Goal: Complete application form

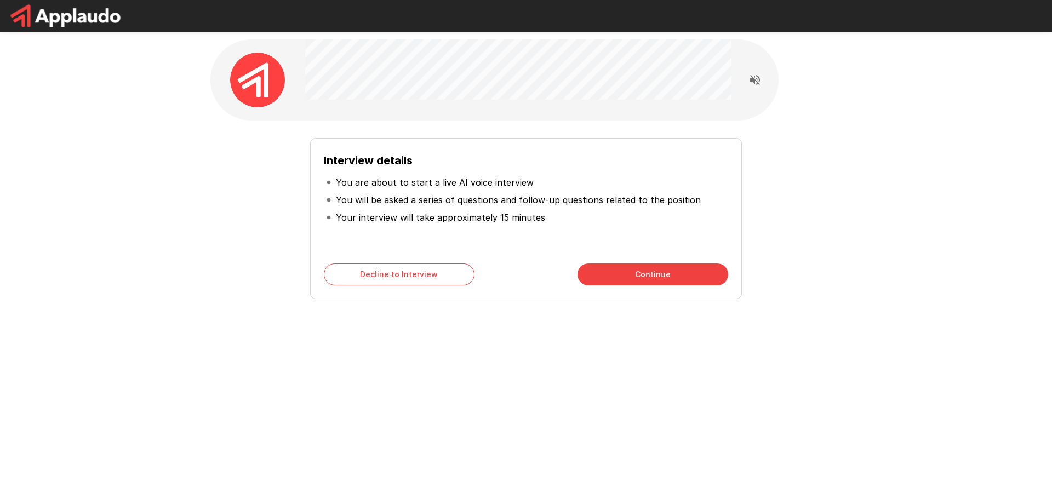
click at [649, 272] on button "Continue" at bounding box center [652, 275] width 151 height 22
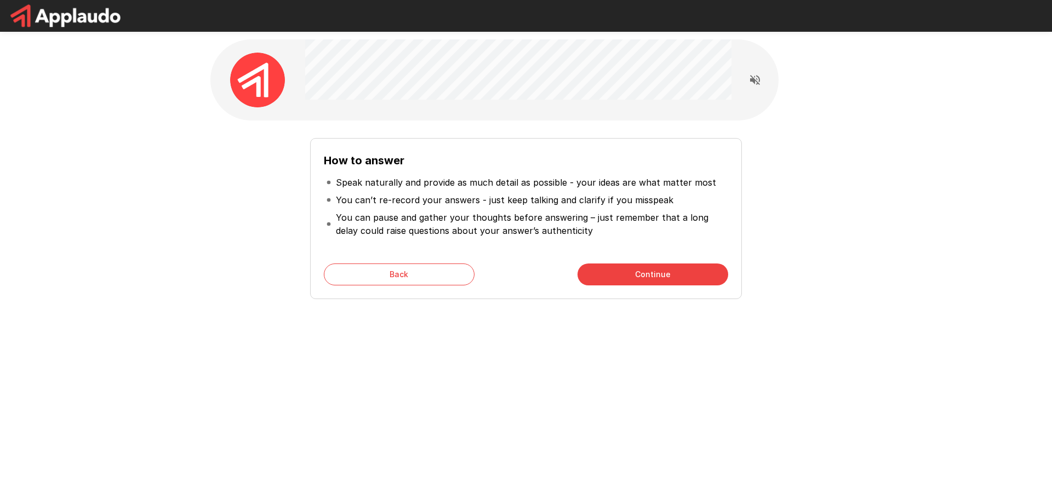
click at [636, 270] on button "Continue" at bounding box center [652, 275] width 151 height 22
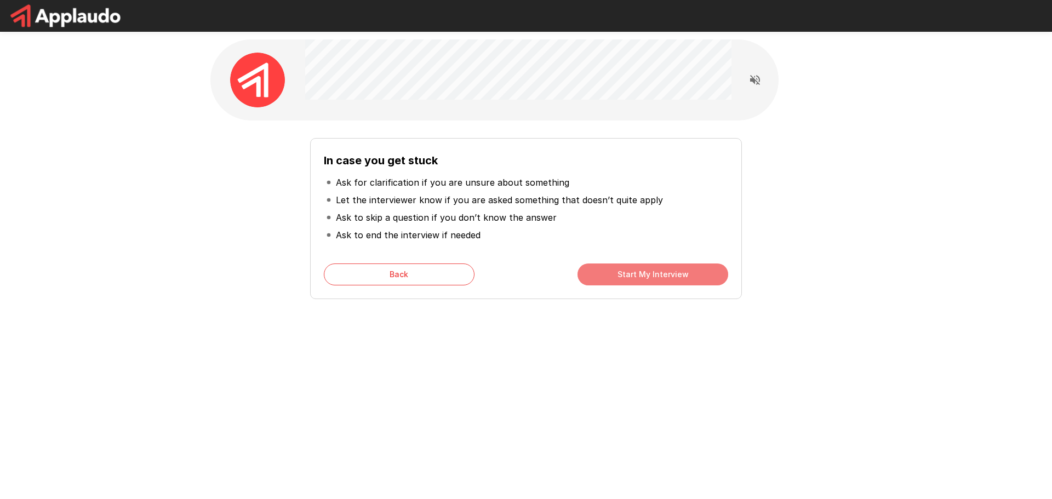
click at [643, 280] on button "Start My Interview" at bounding box center [652, 275] width 151 height 22
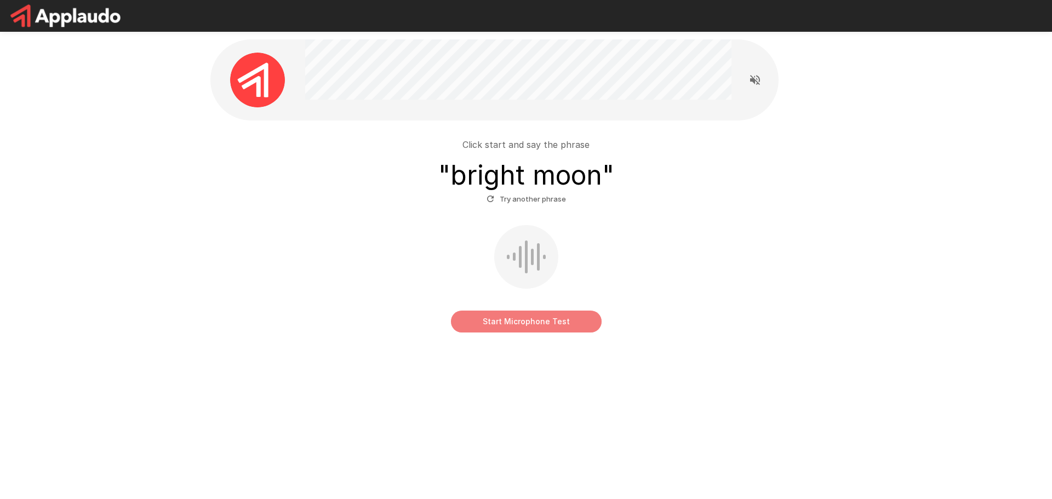
click at [517, 327] on button "Start Microphone Test" at bounding box center [526, 322] width 151 height 22
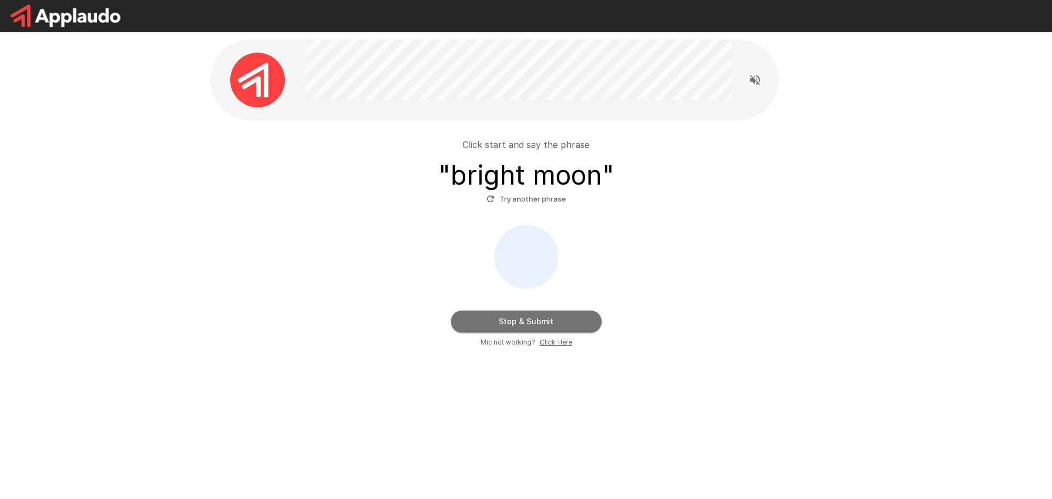
click at [558, 322] on button "Stop & Submit" at bounding box center [526, 322] width 151 height 22
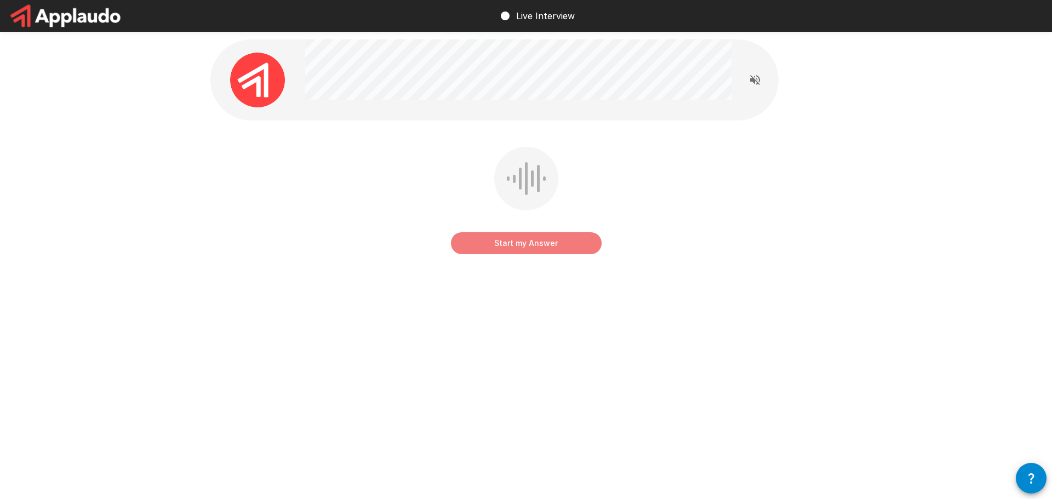
click at [521, 239] on button "Start my Answer" at bounding box center [526, 243] width 151 height 22
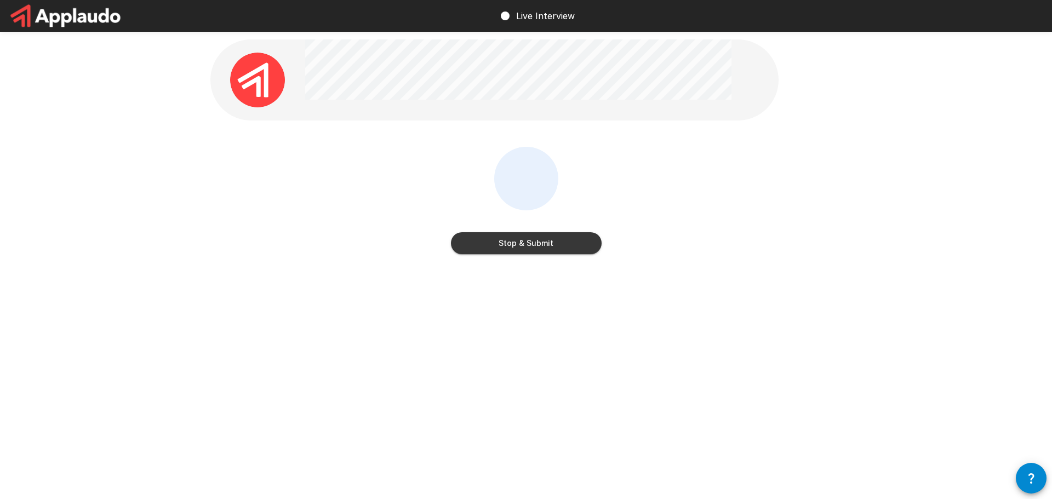
click at [550, 243] on button "Stop & Submit" at bounding box center [526, 243] width 151 height 22
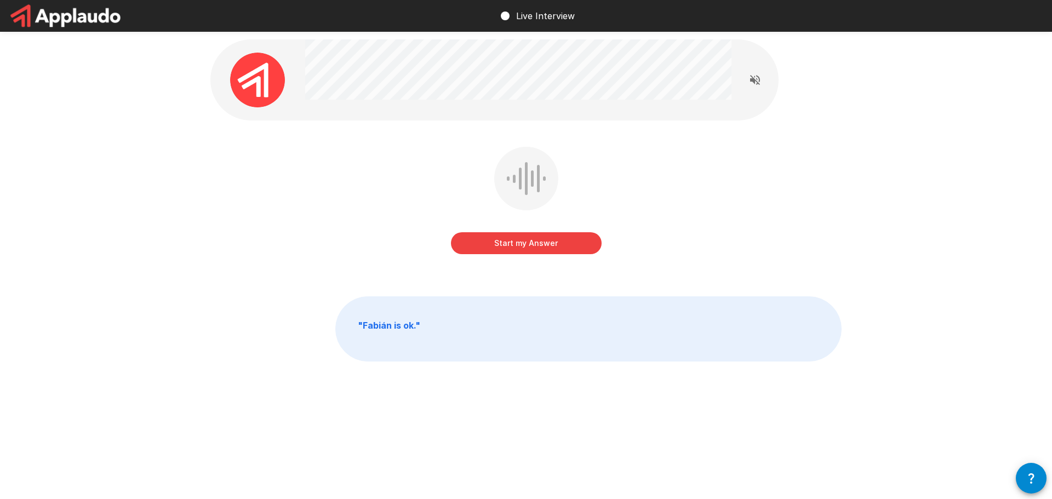
click at [530, 244] on button "Start my Answer" at bounding box center [526, 243] width 151 height 22
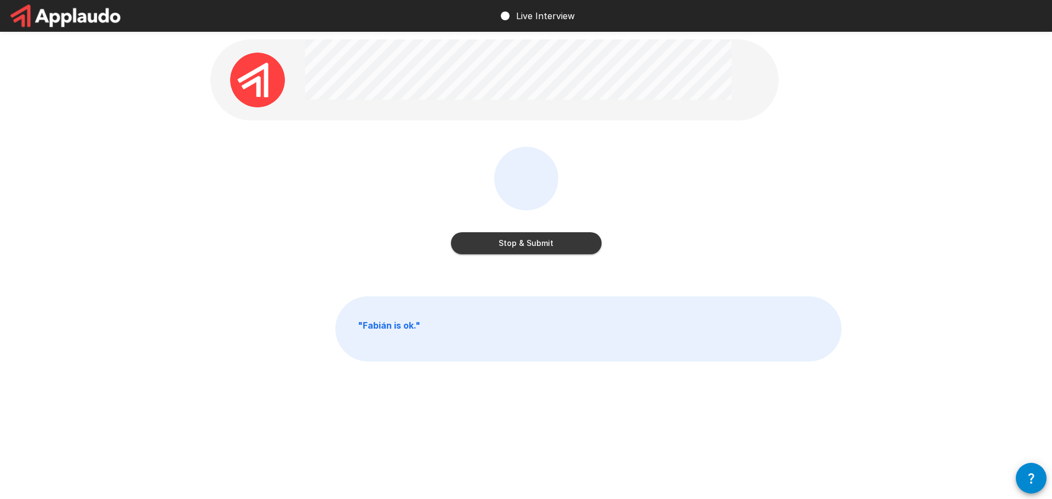
click at [550, 244] on button "Stop & Submit" at bounding box center [526, 243] width 151 height 22
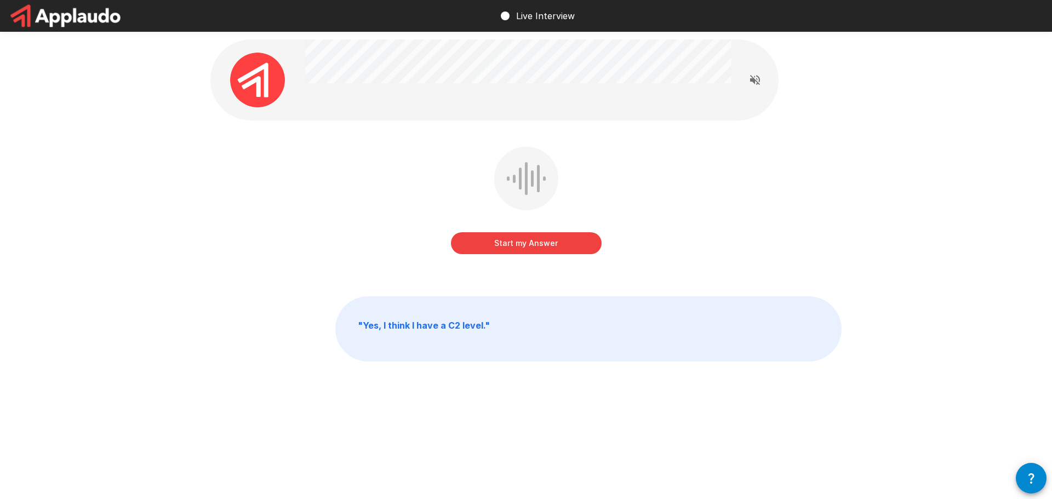
click at [524, 245] on button "Start my Answer" at bounding box center [526, 243] width 151 height 22
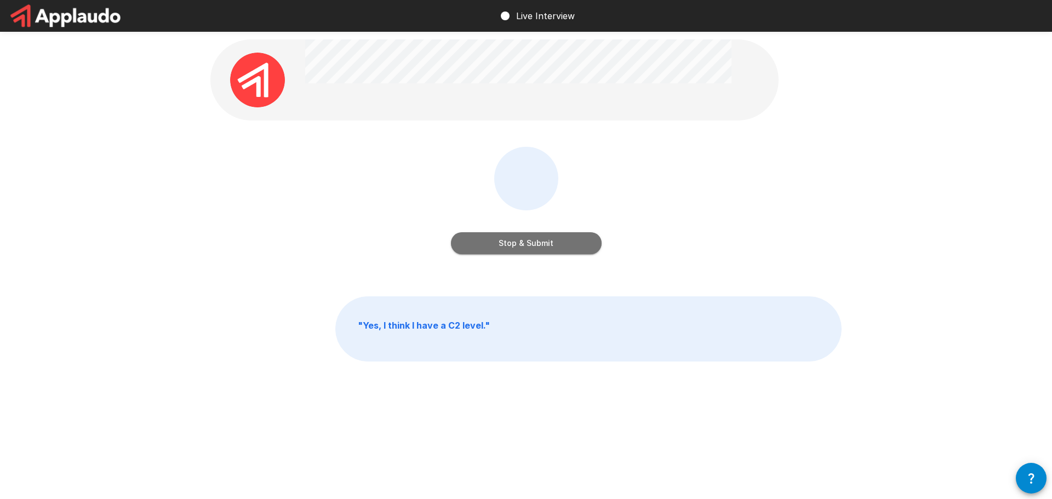
click at [527, 242] on button "Stop & Submit" at bounding box center [526, 243] width 151 height 22
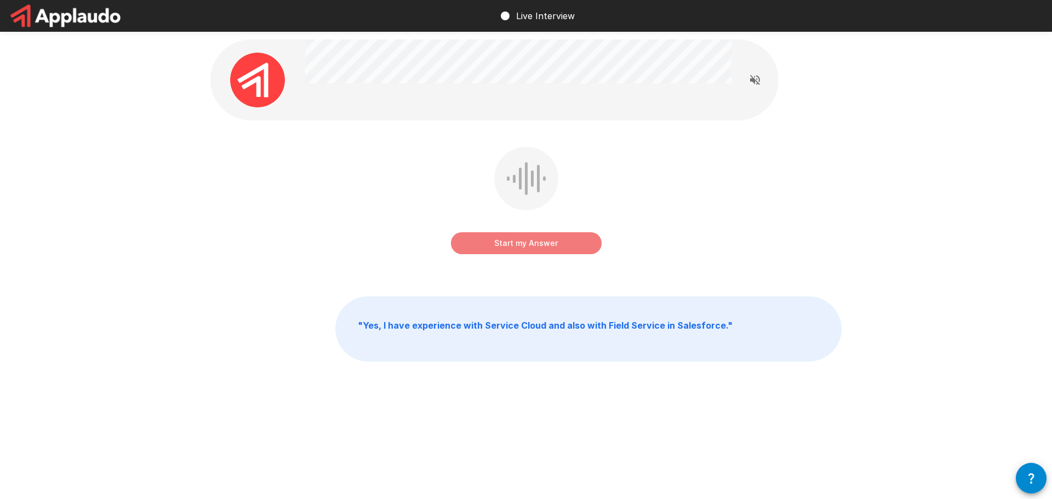
click at [522, 241] on button "Start my Answer" at bounding box center [526, 243] width 151 height 22
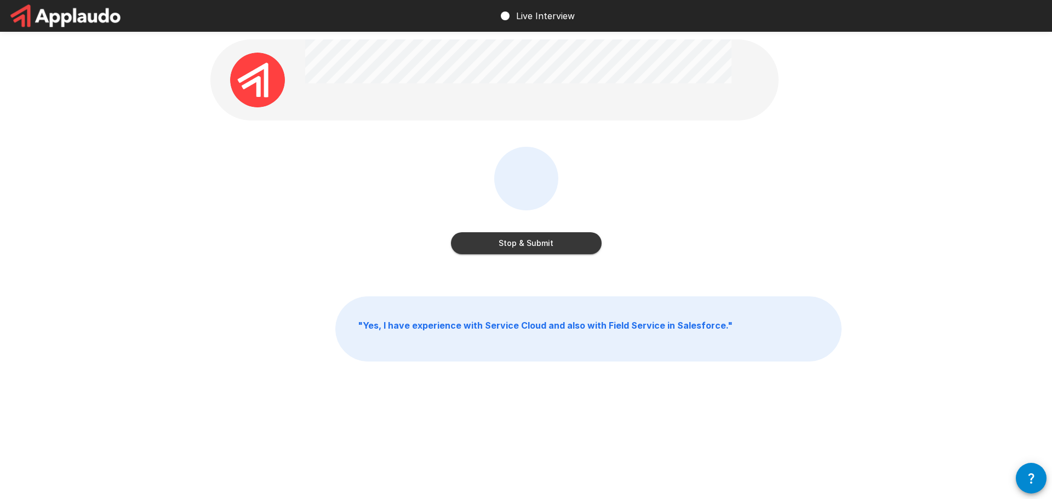
click at [525, 245] on button "Stop & Submit" at bounding box center [526, 243] width 151 height 22
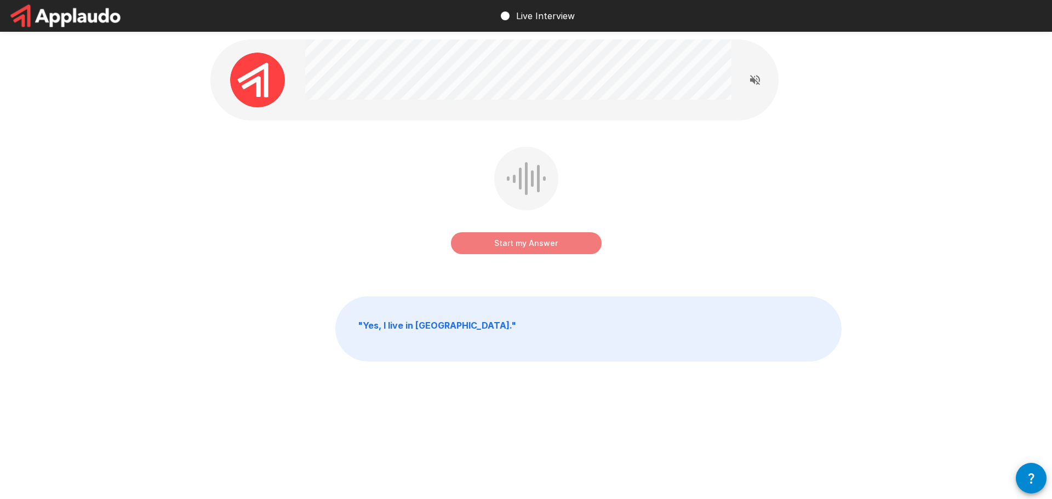
click at [527, 240] on button "Start my Answer" at bounding box center [526, 243] width 151 height 22
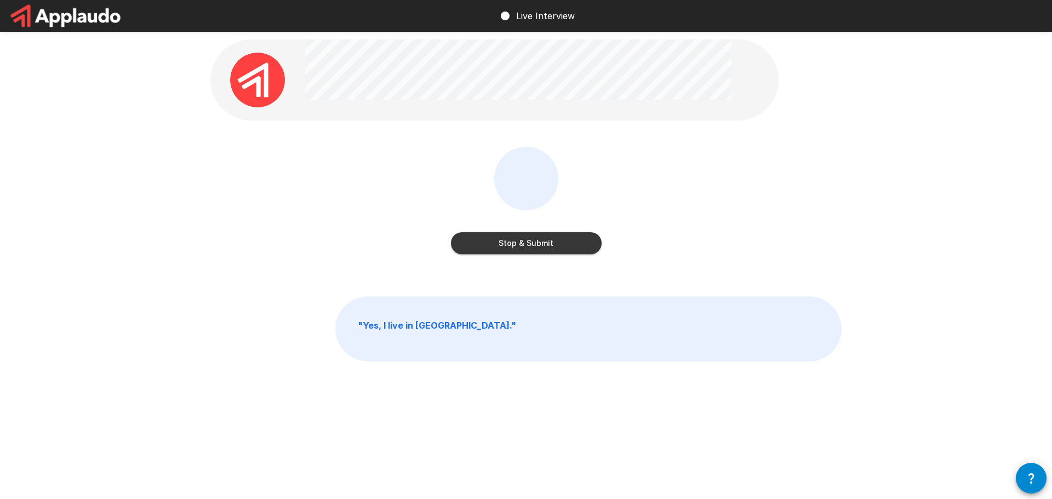
click at [527, 243] on button "Stop & Submit" at bounding box center [526, 243] width 151 height 22
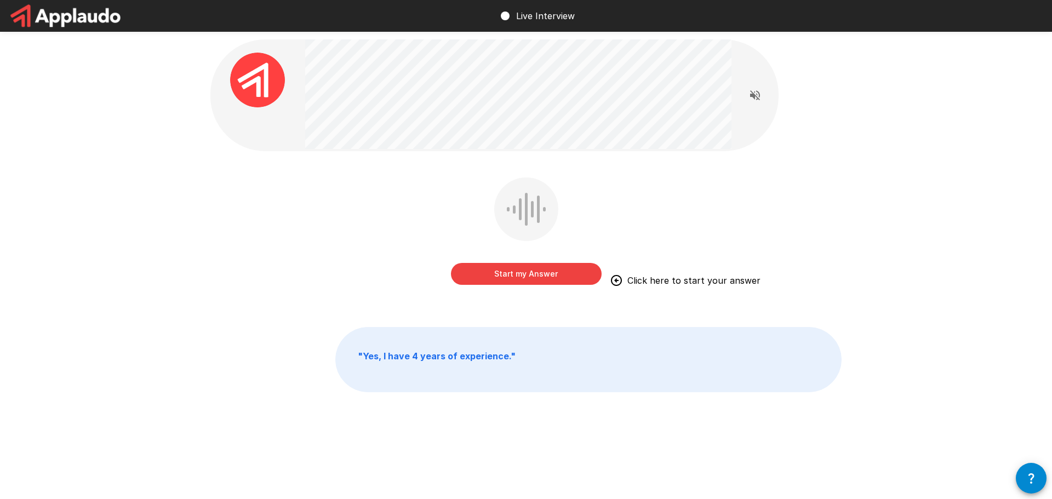
click at [519, 276] on button "Start my Answer" at bounding box center [526, 274] width 151 height 22
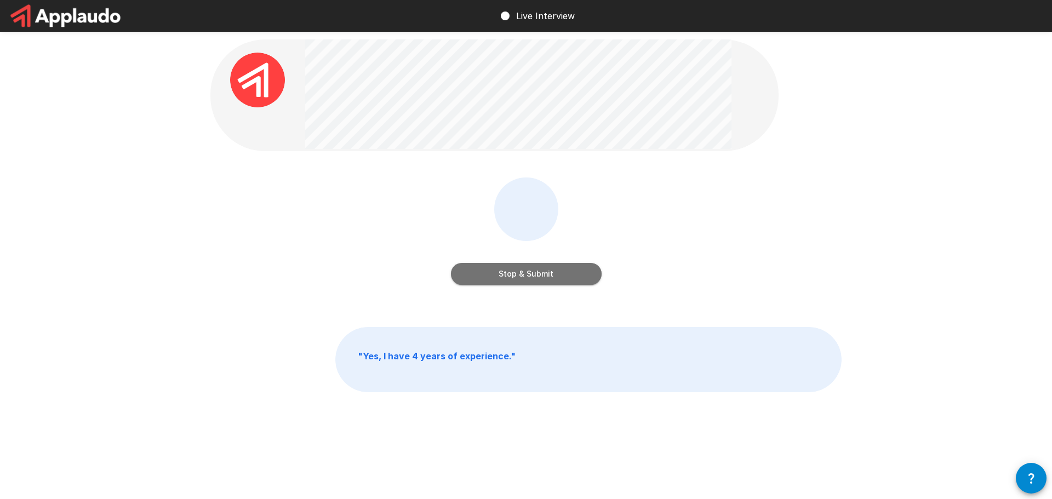
click at [556, 271] on button "Stop & Submit" at bounding box center [526, 274] width 151 height 22
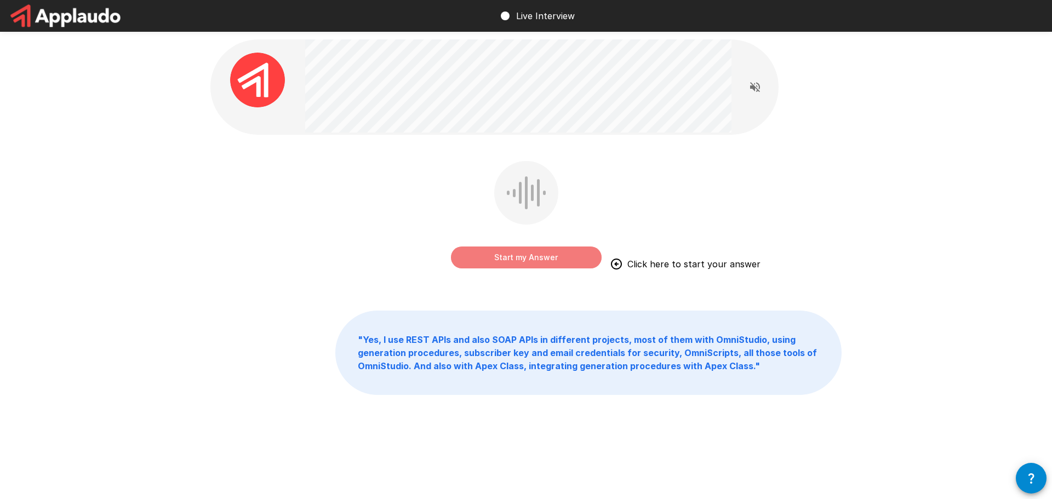
click at [518, 256] on button "Start my Answer" at bounding box center [526, 258] width 151 height 22
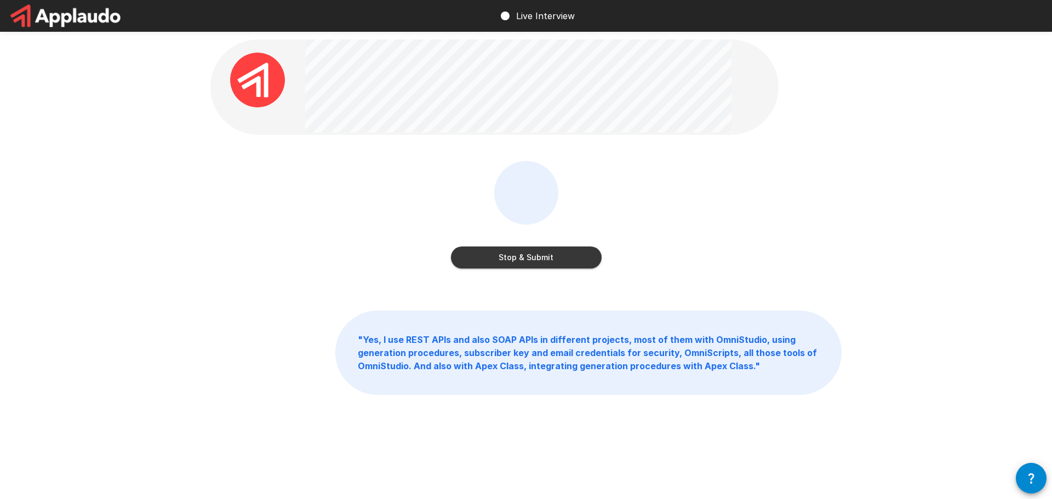
click at [518, 256] on button "Stop & Submit" at bounding box center [526, 258] width 151 height 22
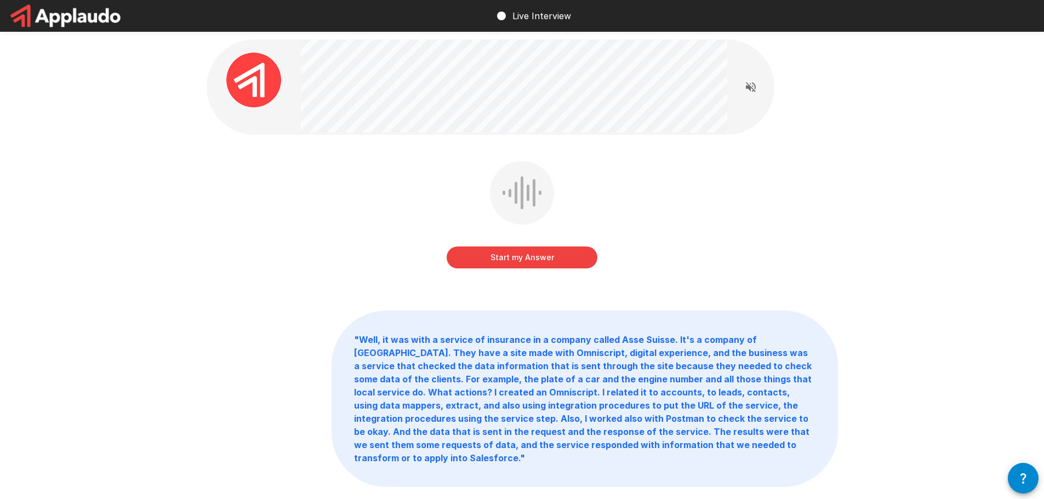
click at [530, 256] on button "Start my Answer" at bounding box center [522, 258] width 151 height 22
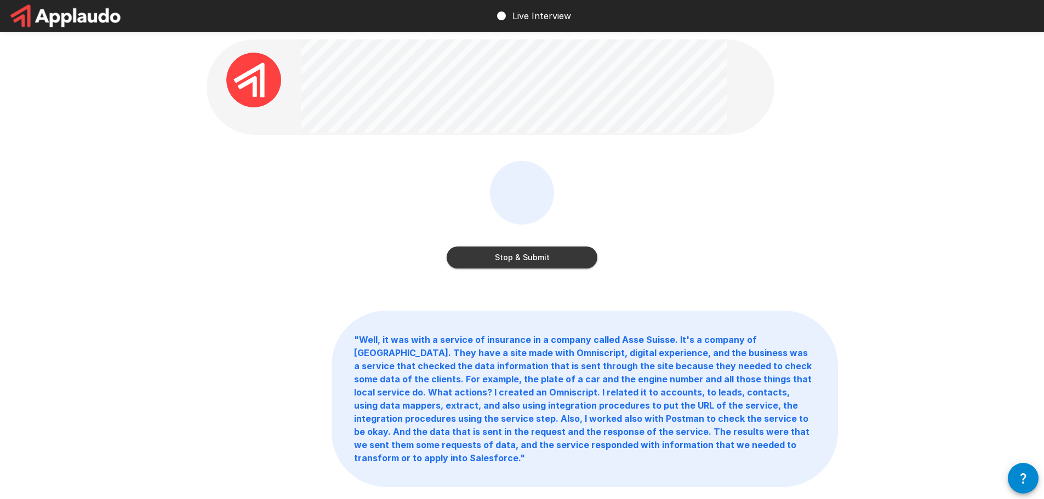
click at [530, 256] on button "Stop & Submit" at bounding box center [522, 258] width 151 height 22
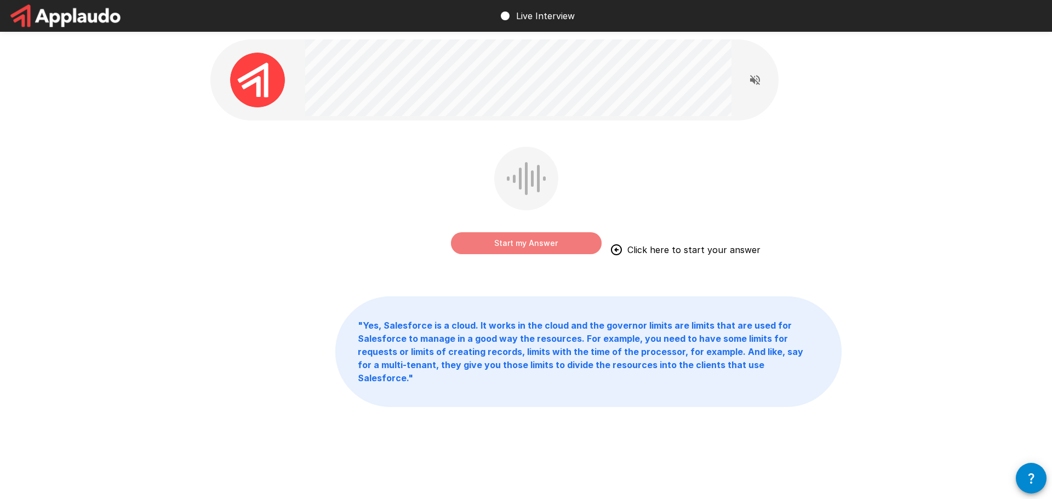
click at [526, 239] on button "Start my Answer" at bounding box center [526, 243] width 151 height 22
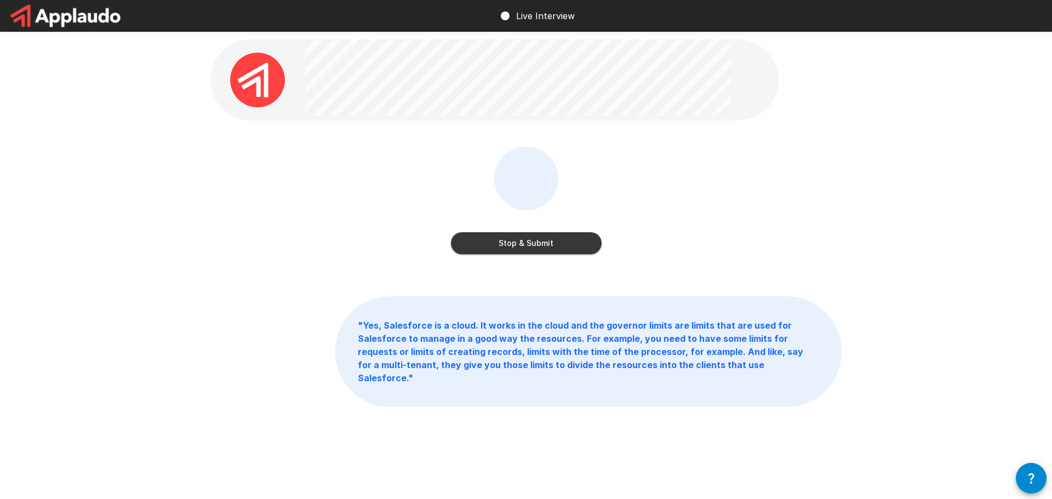
click at [516, 241] on button "Stop & Submit" at bounding box center [526, 243] width 151 height 22
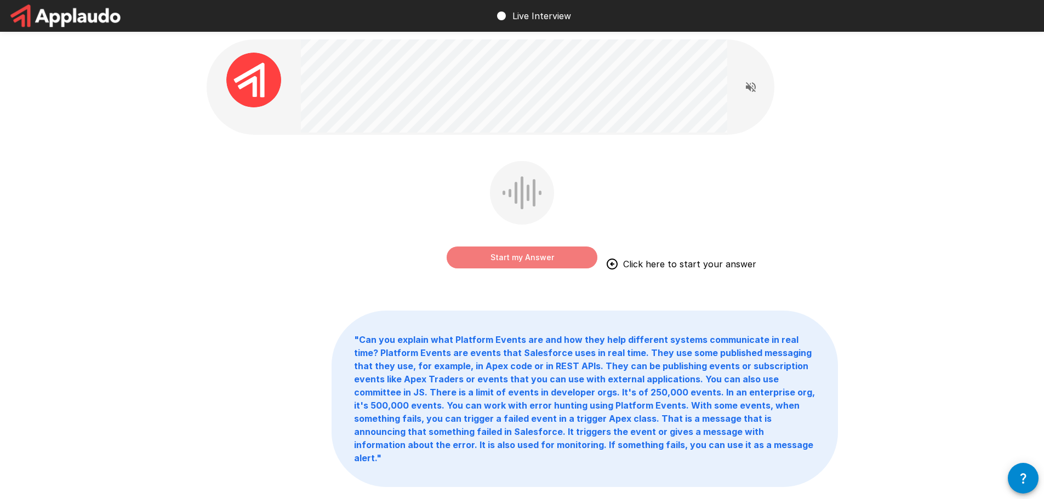
click at [513, 254] on button "Start my Answer" at bounding box center [522, 258] width 151 height 22
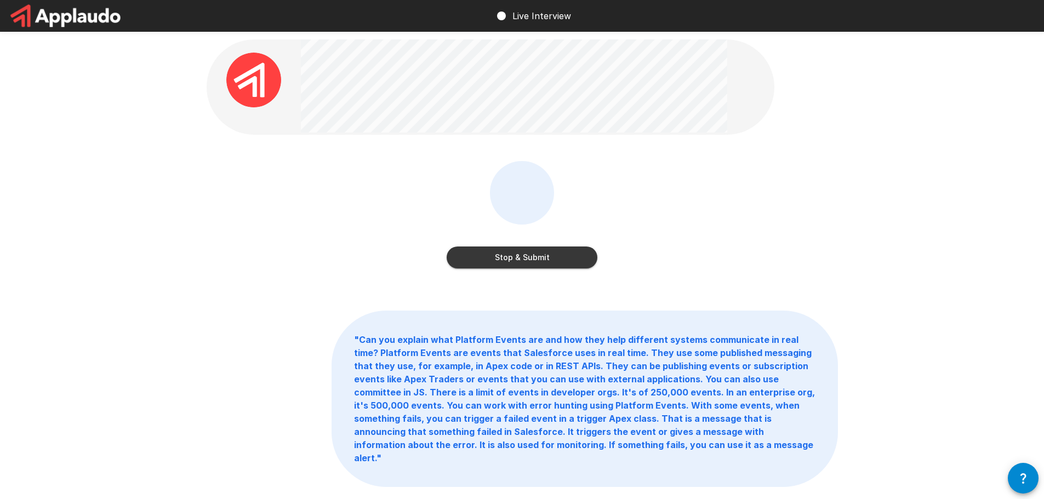
click at [524, 260] on button "Stop & Submit" at bounding box center [522, 258] width 151 height 22
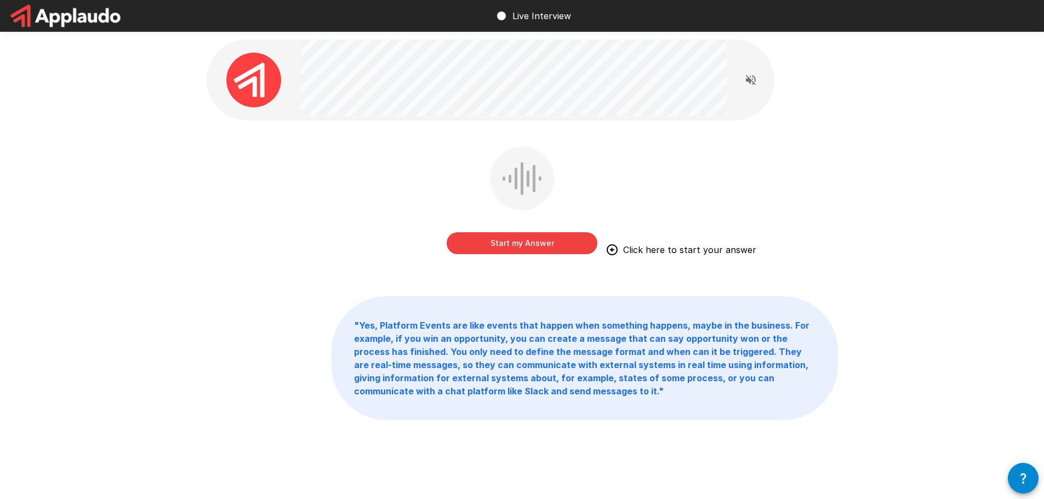
click at [544, 242] on button "Start my Answer" at bounding box center [522, 243] width 151 height 22
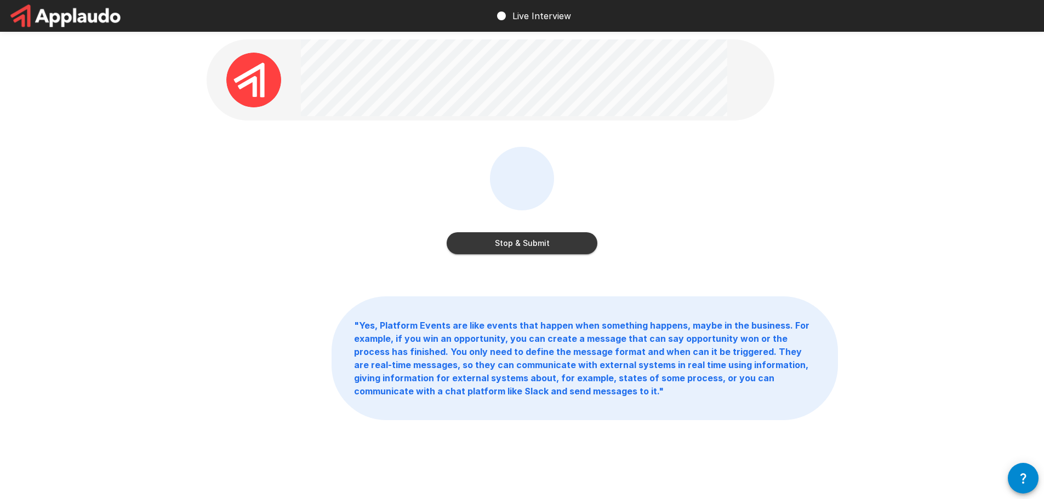
click at [531, 241] on button "Stop & Submit" at bounding box center [522, 243] width 151 height 22
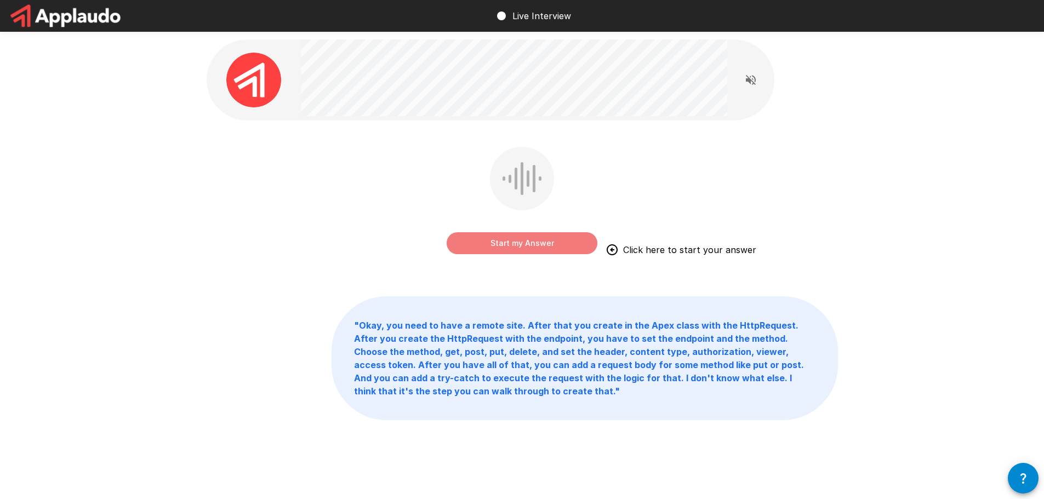
click at [519, 238] on button "Start my Answer" at bounding box center [522, 243] width 151 height 22
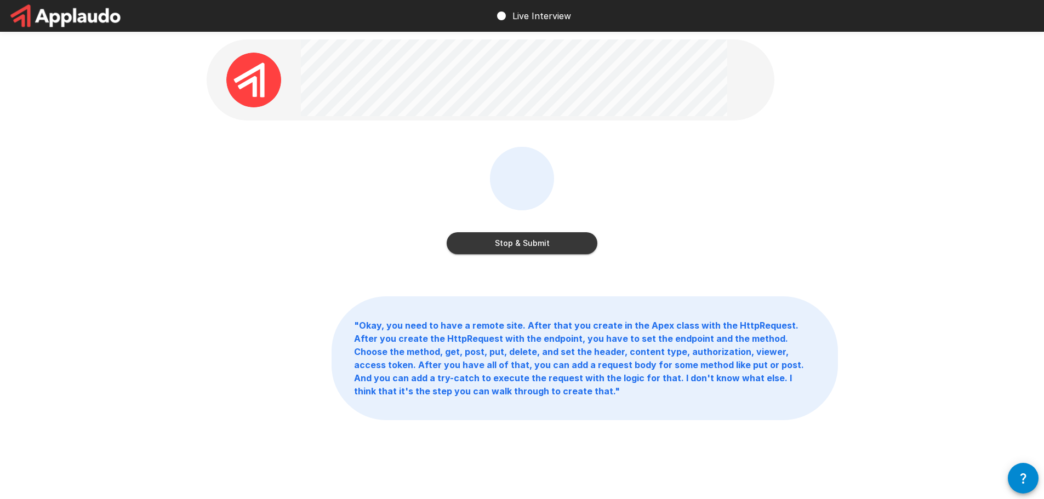
click at [524, 242] on button "Stop & Submit" at bounding box center [522, 243] width 151 height 22
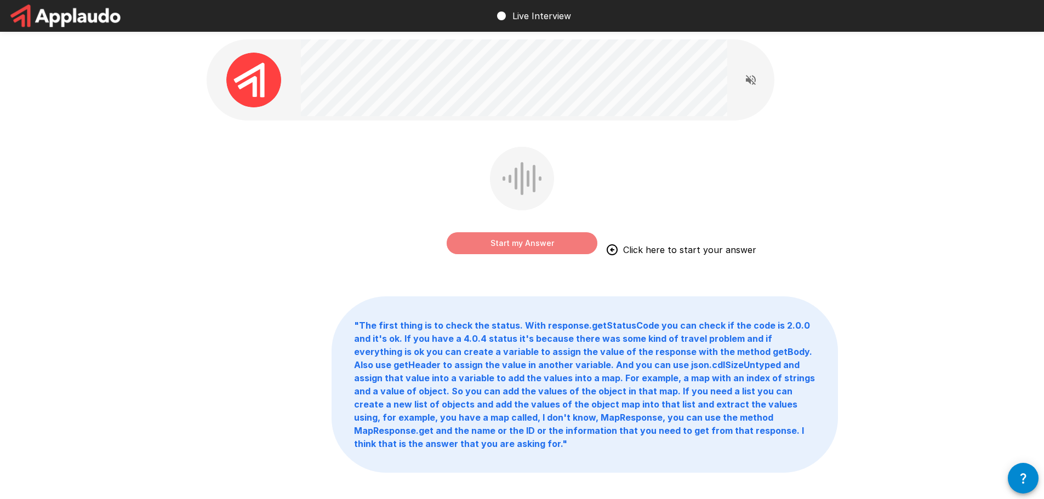
click at [509, 239] on button "Start my Answer" at bounding box center [522, 243] width 151 height 22
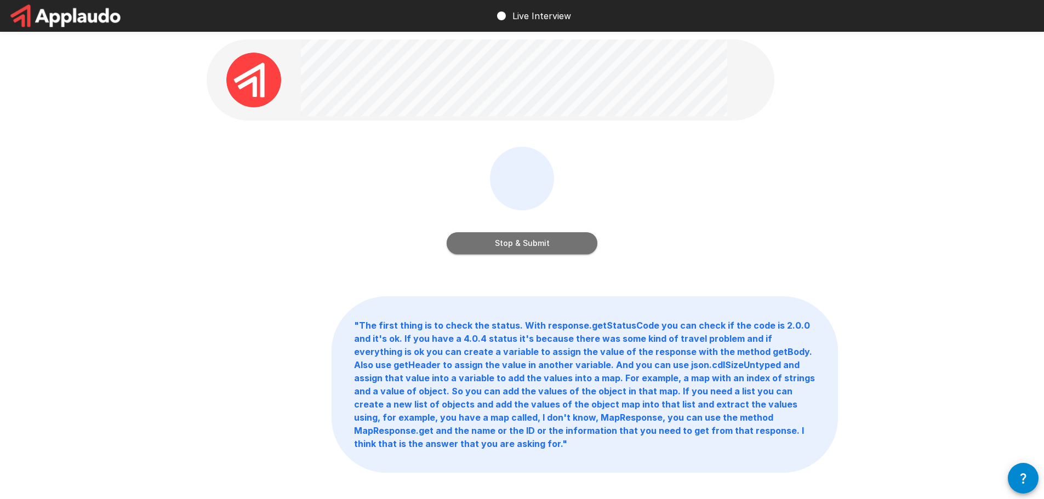
click at [525, 242] on button "Stop & Submit" at bounding box center [522, 243] width 151 height 22
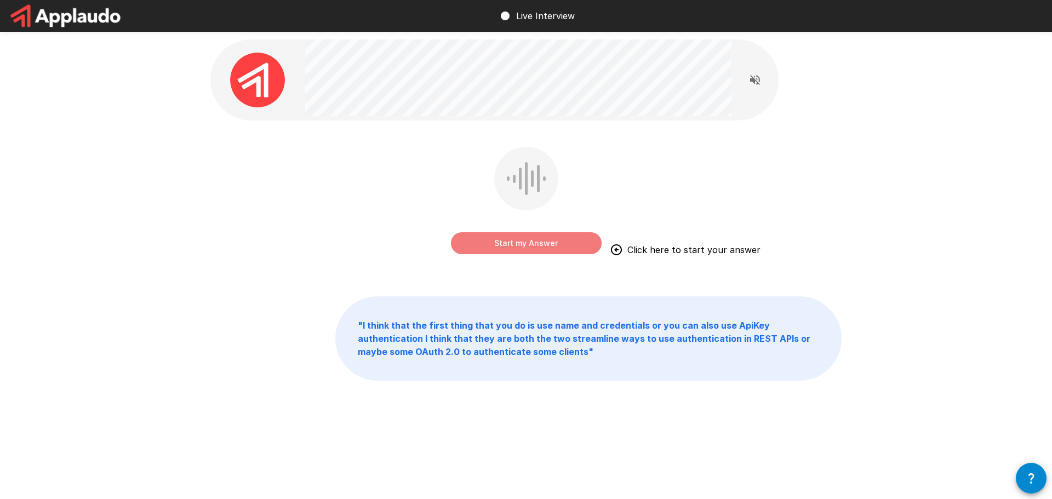
click at [525, 243] on button "Start my Answer" at bounding box center [526, 243] width 151 height 22
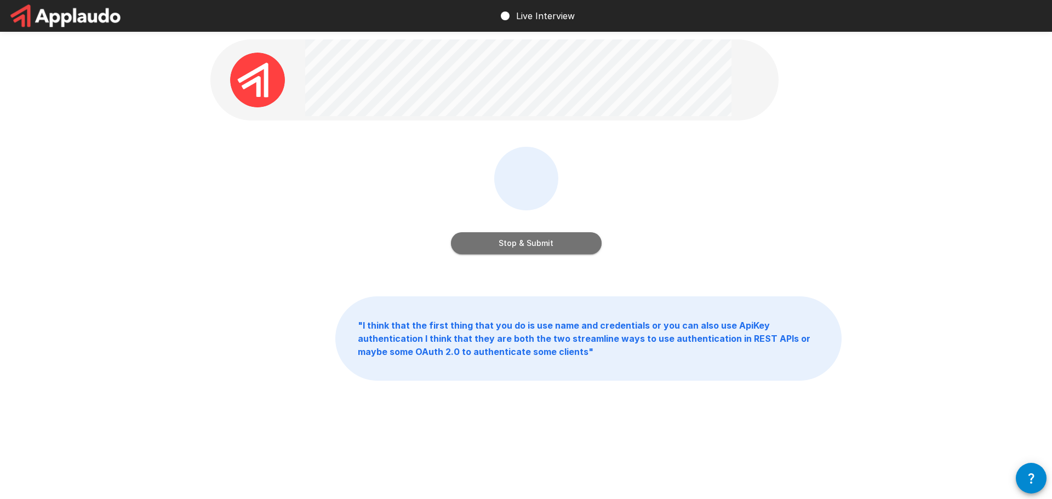
click at [525, 243] on button "Stop & Submit" at bounding box center [526, 243] width 151 height 22
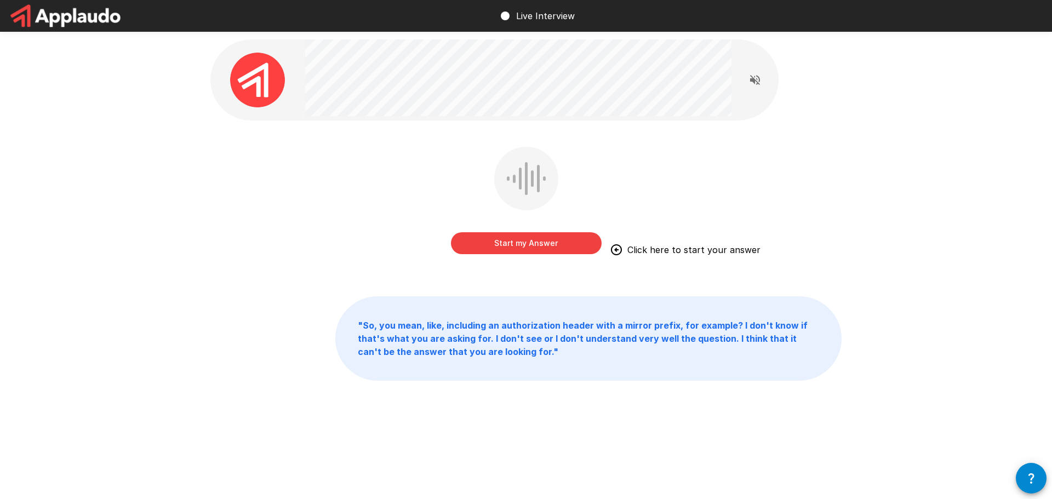
click at [517, 248] on button "Start my Answer" at bounding box center [526, 243] width 151 height 22
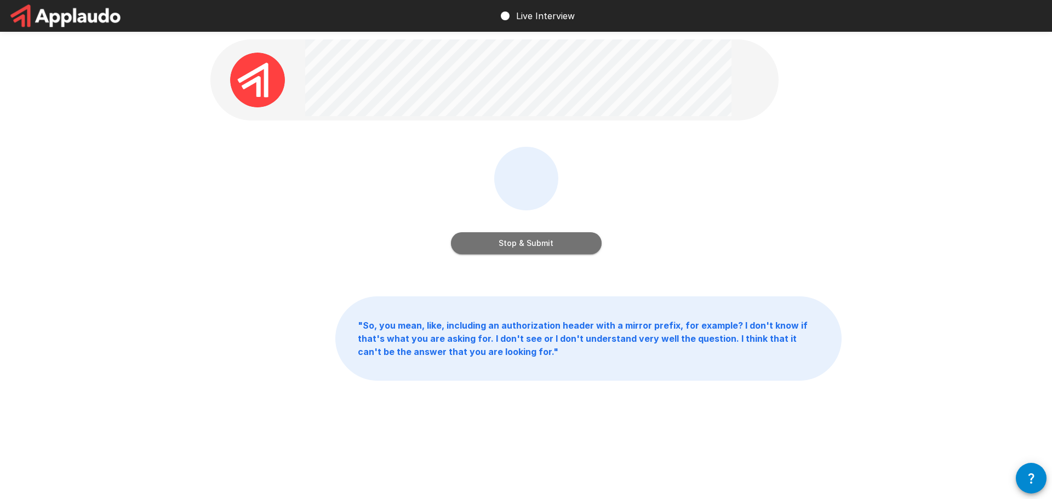
click at [539, 249] on button "Stop & Submit" at bounding box center [526, 243] width 151 height 22
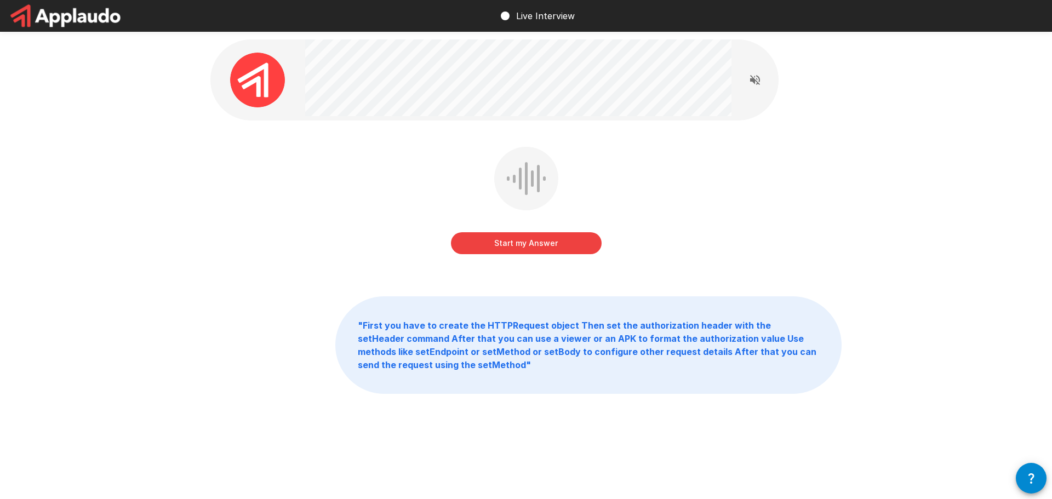
click at [532, 243] on button "Start my Answer" at bounding box center [526, 243] width 151 height 22
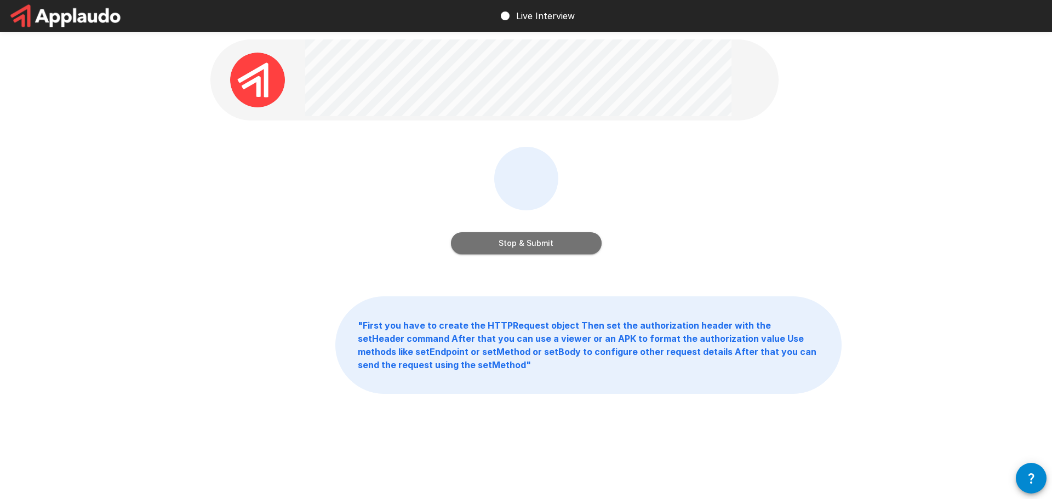
click at [534, 241] on button "Stop & Submit" at bounding box center [526, 243] width 151 height 22
